Goal: Task Accomplishment & Management: Use online tool/utility

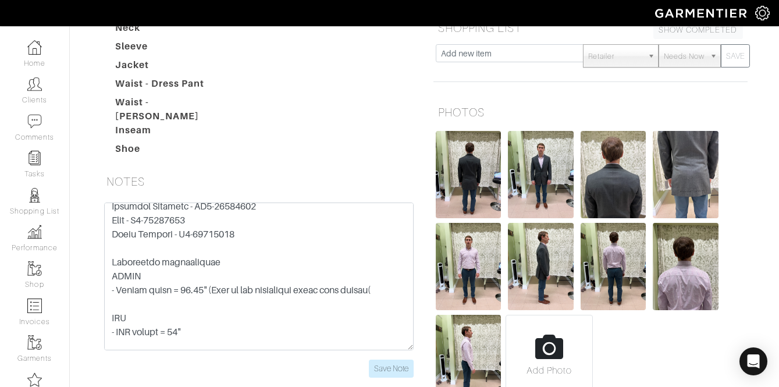
scroll to position [295, 0]
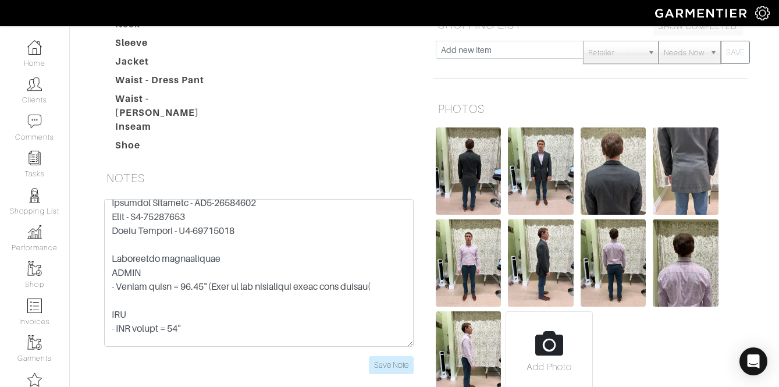
click at [383, 285] on form "Save Note" at bounding box center [259, 286] width 310 height 175
click at [383, 356] on input "Save Note" at bounding box center [391, 365] width 45 height 18
click at [48, 86] on link "Clients" at bounding box center [34, 90] width 69 height 37
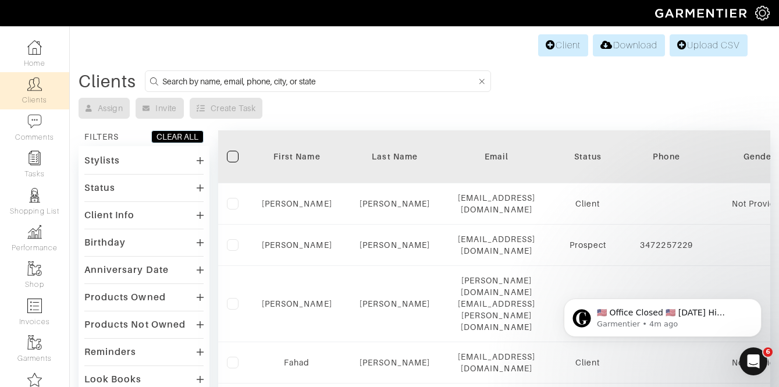
click at [211, 82] on input at bounding box center [319, 81] width 314 height 15
type input "f"
type input "dave ferguson"
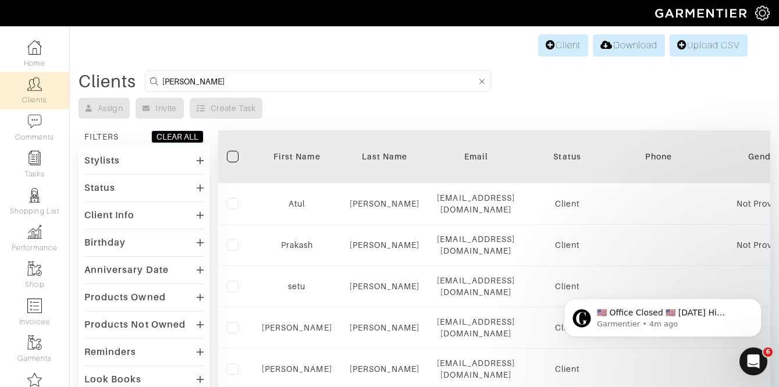
click at [146, 158] on div "Stylists" at bounding box center [143, 160] width 119 height 17
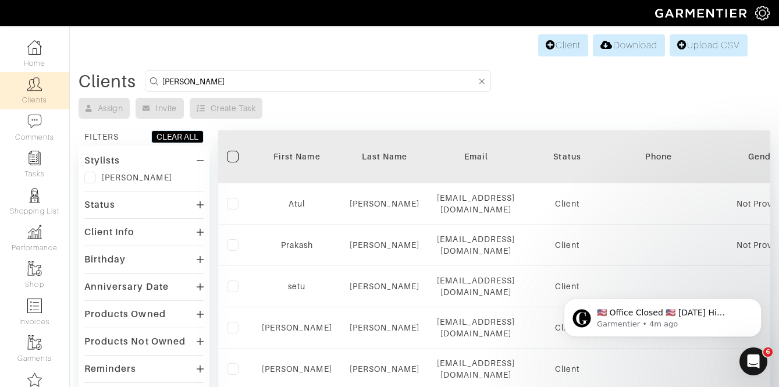
click at [94, 176] on label at bounding box center [90, 178] width 12 height 12
click at [0, 0] on input "checkbox" at bounding box center [0, 0] width 0 height 0
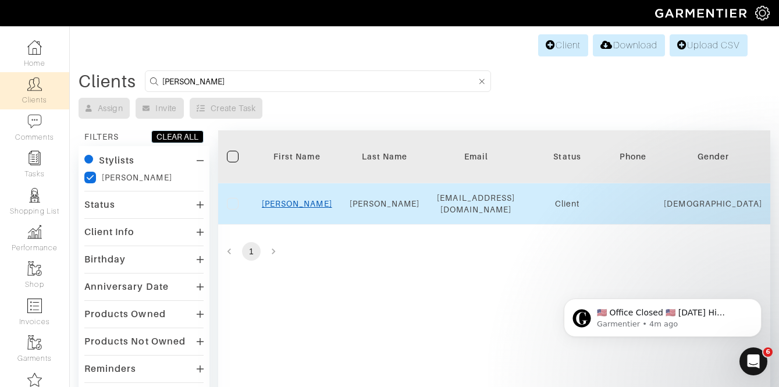
click at [294, 205] on link "Dave" at bounding box center [297, 203] width 70 height 9
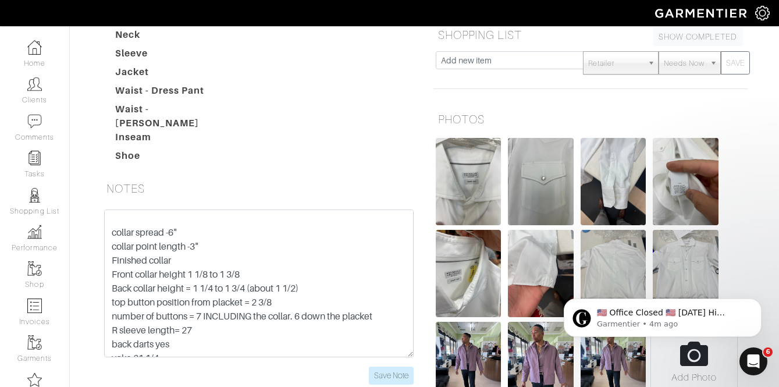
scroll to position [102, 0]
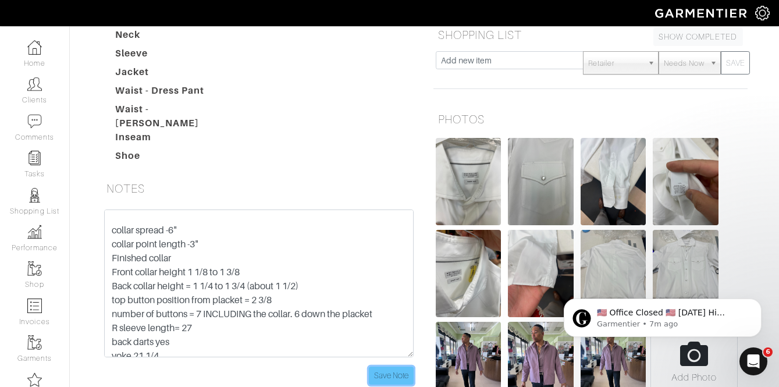
click at [383, 367] on input "Save Note" at bounding box center [391, 376] width 45 height 18
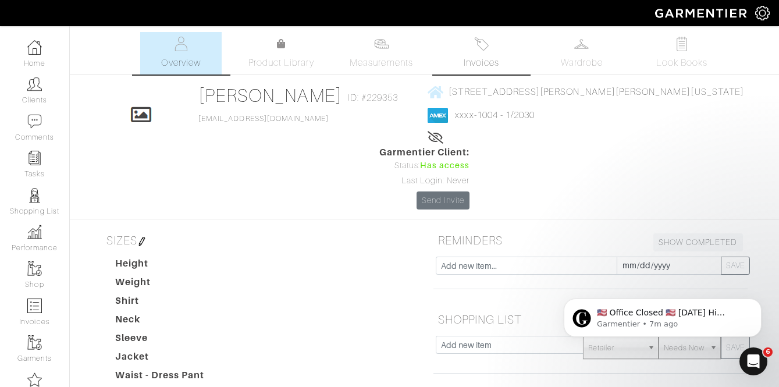
click at [484, 50] on img at bounding box center [481, 44] width 15 height 15
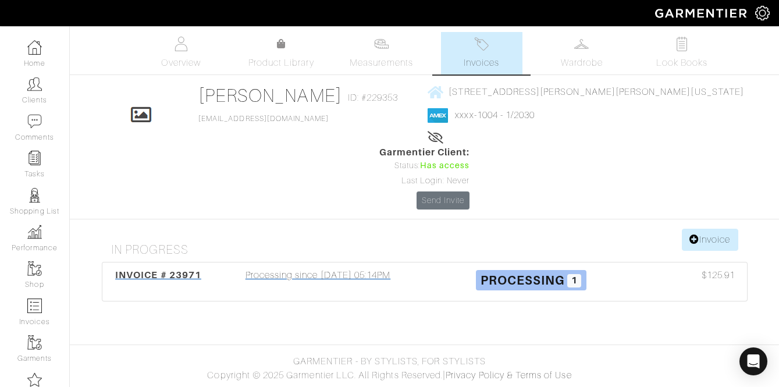
click at [323, 268] on div "Processing since 08/23/25 05:14PM" at bounding box center [318, 281] width 213 height 27
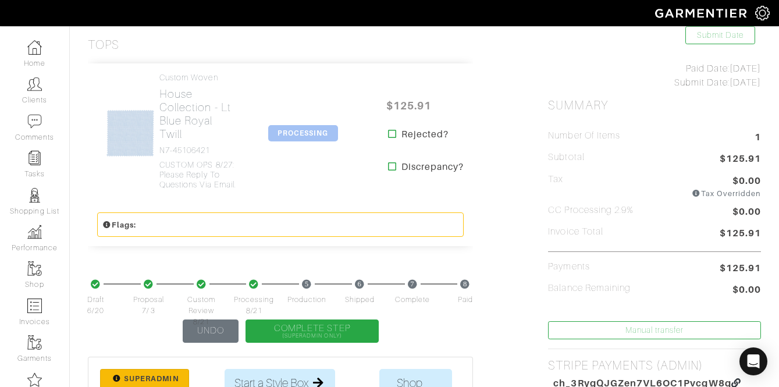
scroll to position [237, 0]
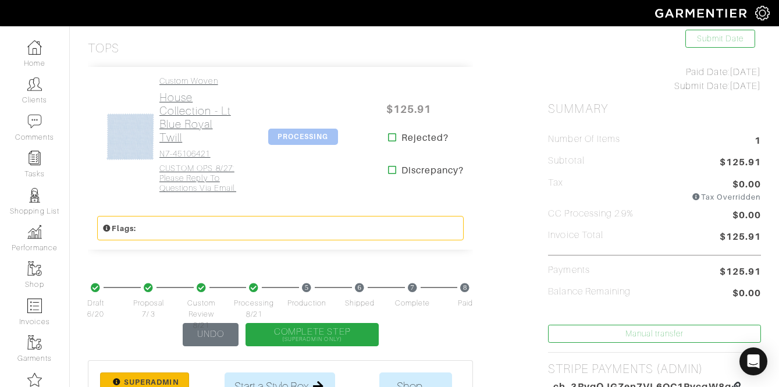
click at [194, 119] on h2 "House Collection - Lt Blue Royal Twill" at bounding box center [198, 118] width 78 height 54
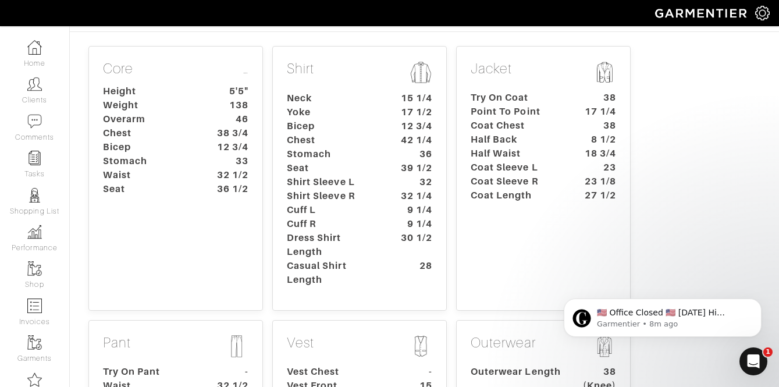
scroll to position [3, 0]
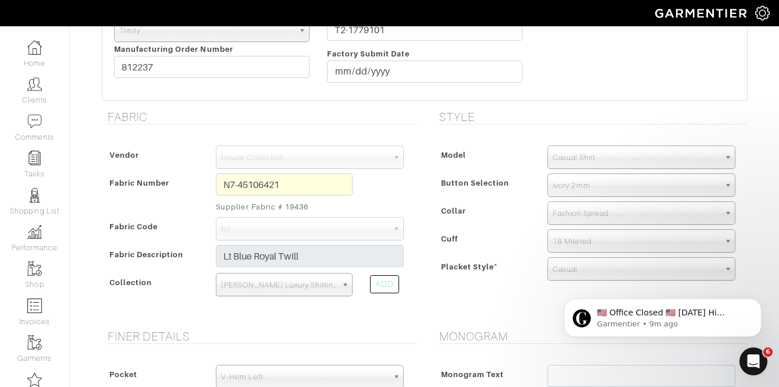
scroll to position [595, 0]
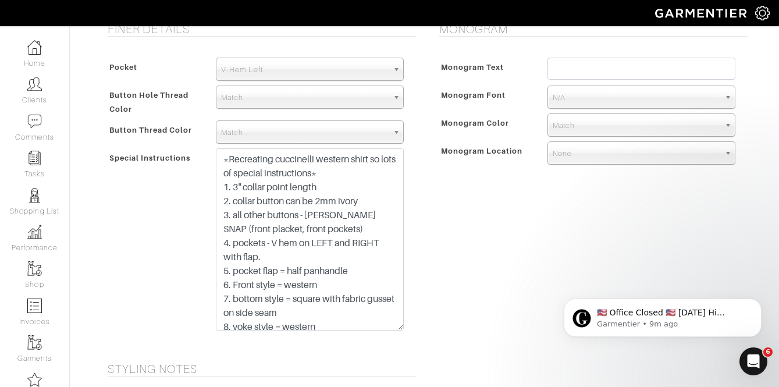
drag, startPoint x: 396, startPoint y: 192, endPoint x: 428, endPoint y: 324, distance: 135.8
click at [428, 324] on div "Finer Details Pocket None V-Hem Left V-Hem Right V-Hem Left Button Hole Thread …" at bounding box center [424, 185] width 663 height 326
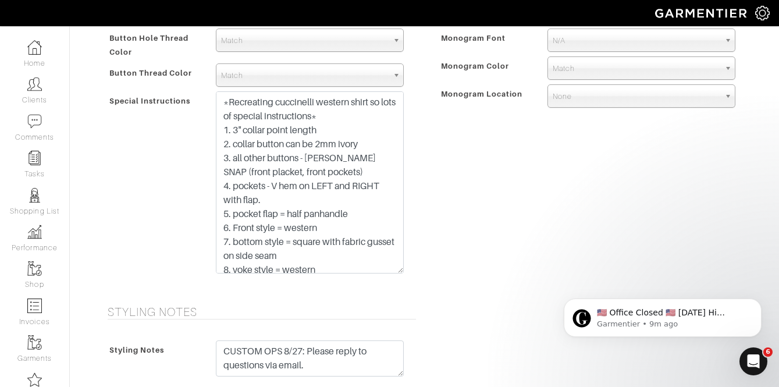
scroll to position [657, 0]
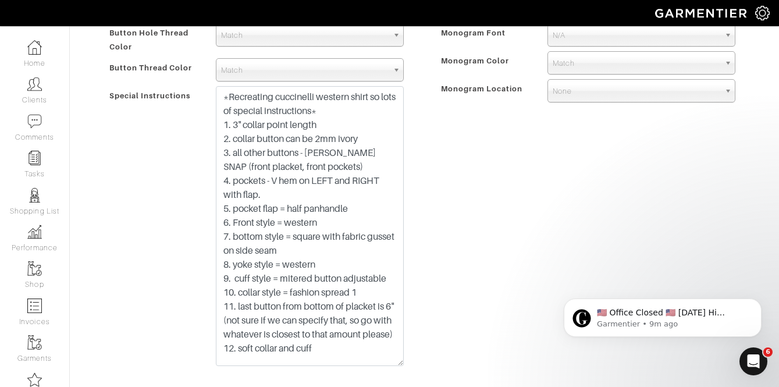
drag, startPoint x: 399, startPoint y: 262, endPoint x: 409, endPoint y: 364, distance: 102.4
click at [409, 364] on div "*Recreating cuccinelli western shirt so lots of special instructions* 1. 3" col…" at bounding box center [309, 229] width 205 height 286
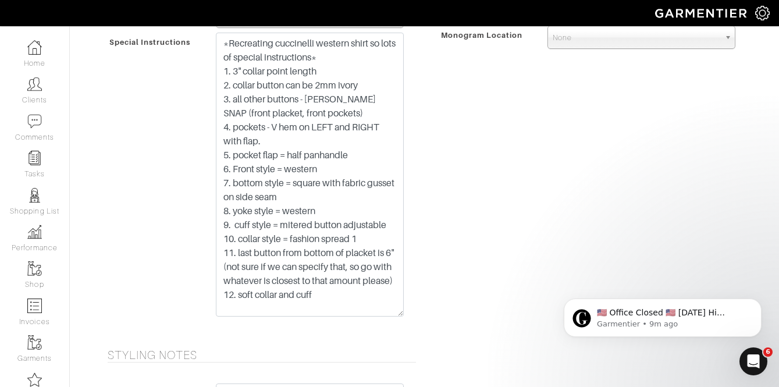
scroll to position [712, 0]
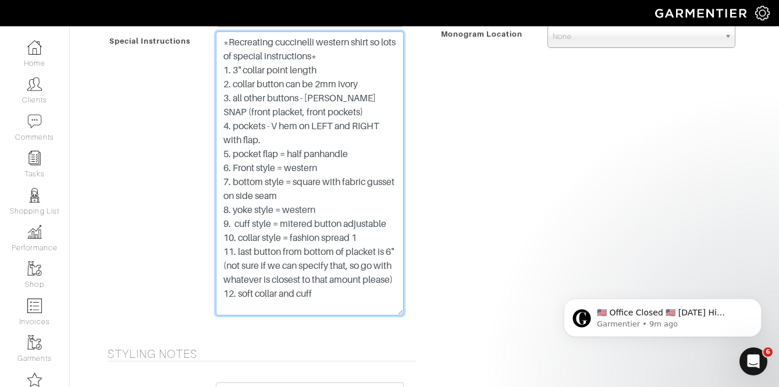
drag, startPoint x: 395, startPoint y: 303, endPoint x: 399, endPoint y: 333, distance: 30.0
click at [399, 333] on form "See Custom Models & Style Options Swatch & Detail Images Price $ 125.91 Manufac…" at bounding box center [425, 61] width 646 height 1435
drag, startPoint x: 400, startPoint y: 311, endPoint x: 401, endPoint y: 354, distance: 42.5
click at [401, 354] on textarea "*Recreating cuccinelli western shirt so lots of special instructions* 1. 3" col…" at bounding box center [310, 194] width 188 height 326
